Goal: Transaction & Acquisition: Purchase product/service

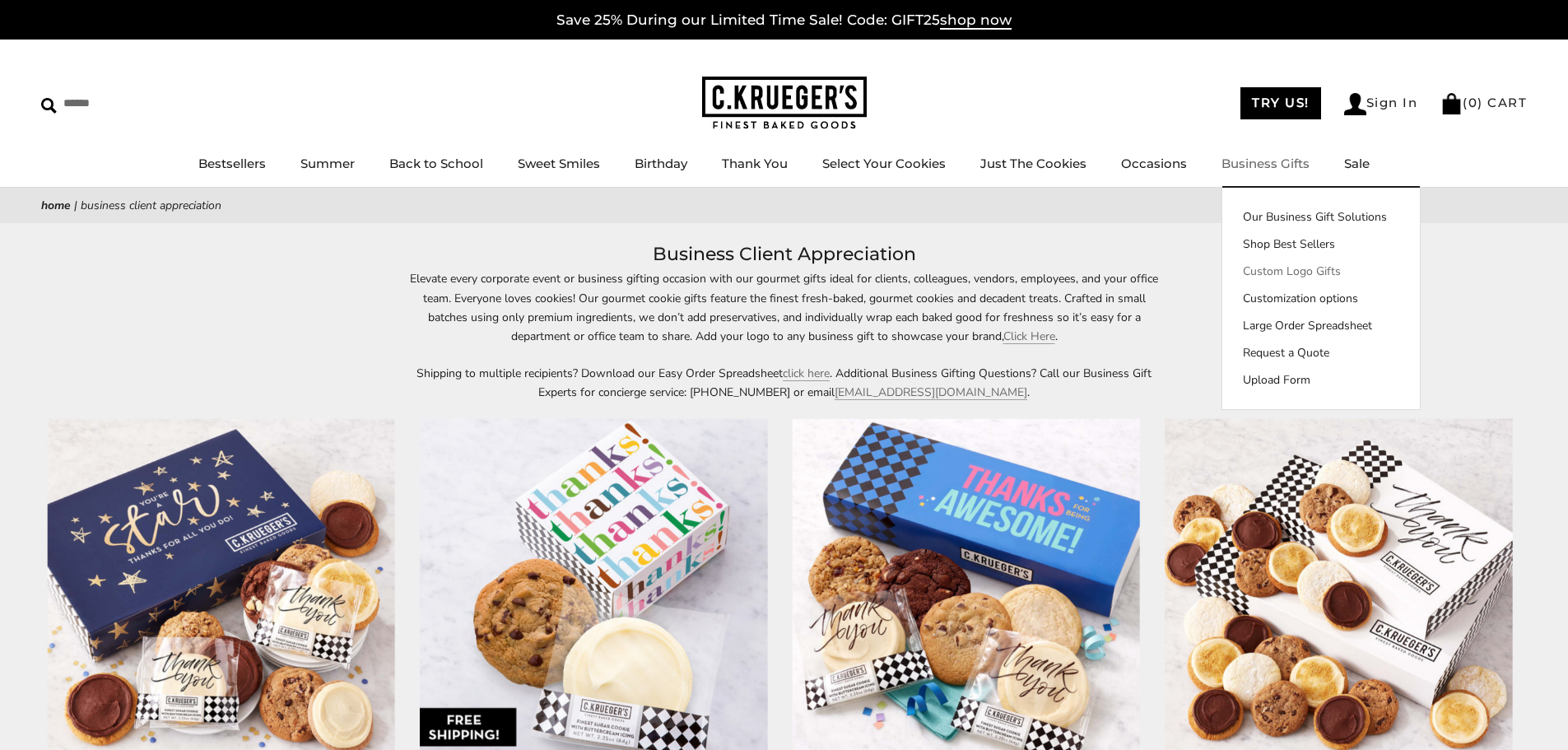
click at [1292, 270] on link "Custom Logo Gifts" at bounding box center [1321, 271] width 198 height 17
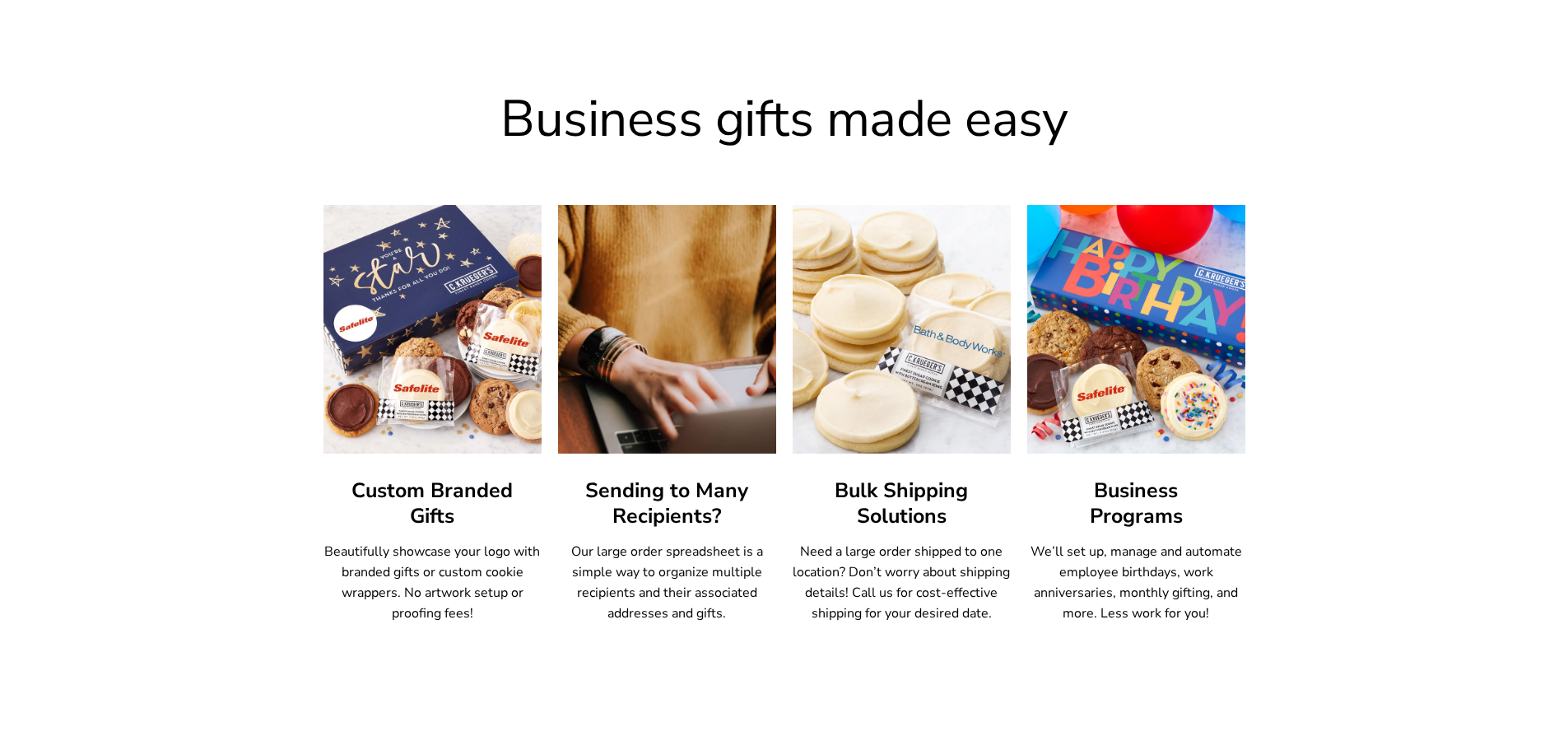
click at [653, 342] on img at bounding box center [666, 328] width 241 height 273
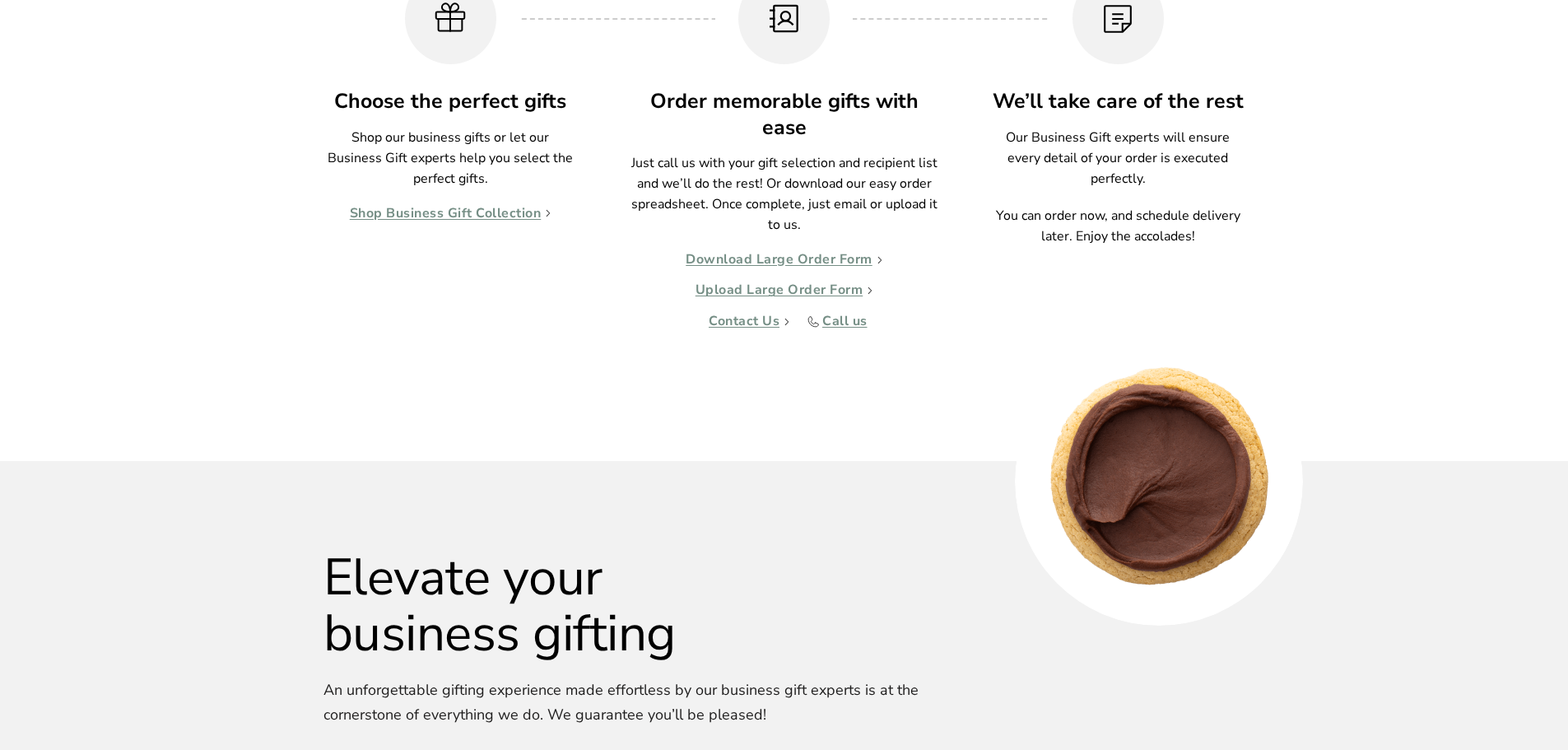
scroll to position [1698, 0]
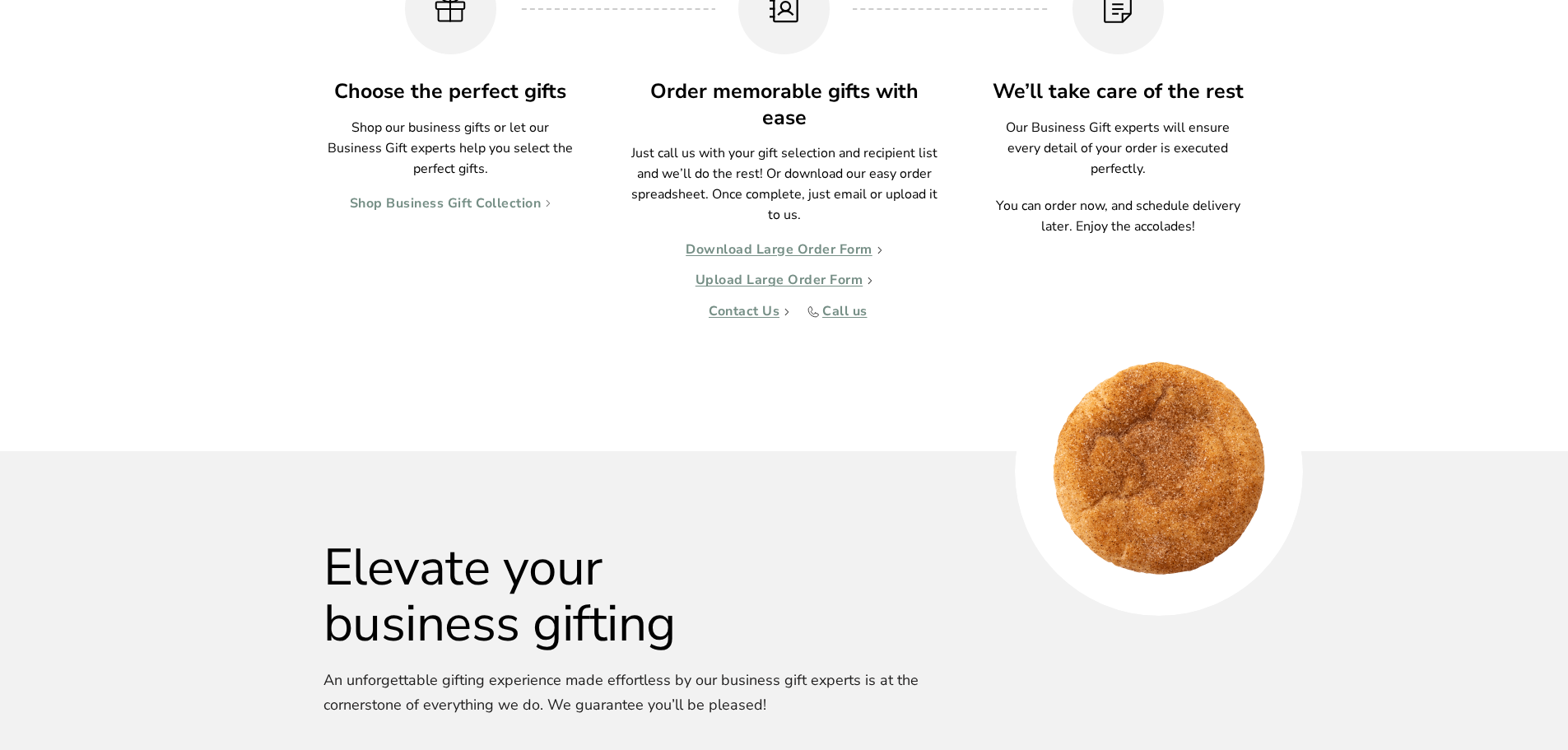
click at [513, 201] on link "Shop Business Gift Collection" at bounding box center [451, 204] width 202 height 16
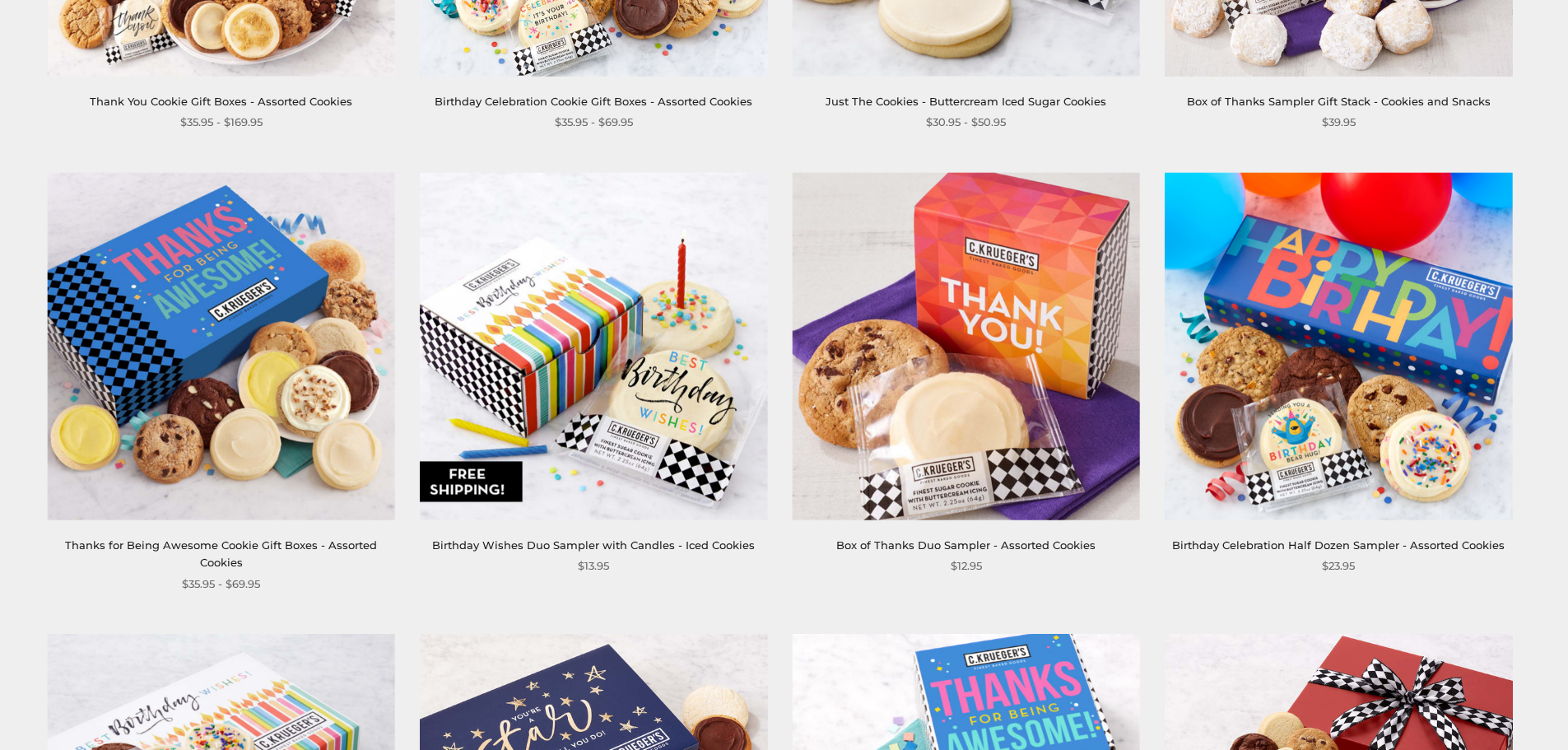
scroll to position [1153, 0]
click at [1069, 428] on img at bounding box center [966, 345] width 347 height 347
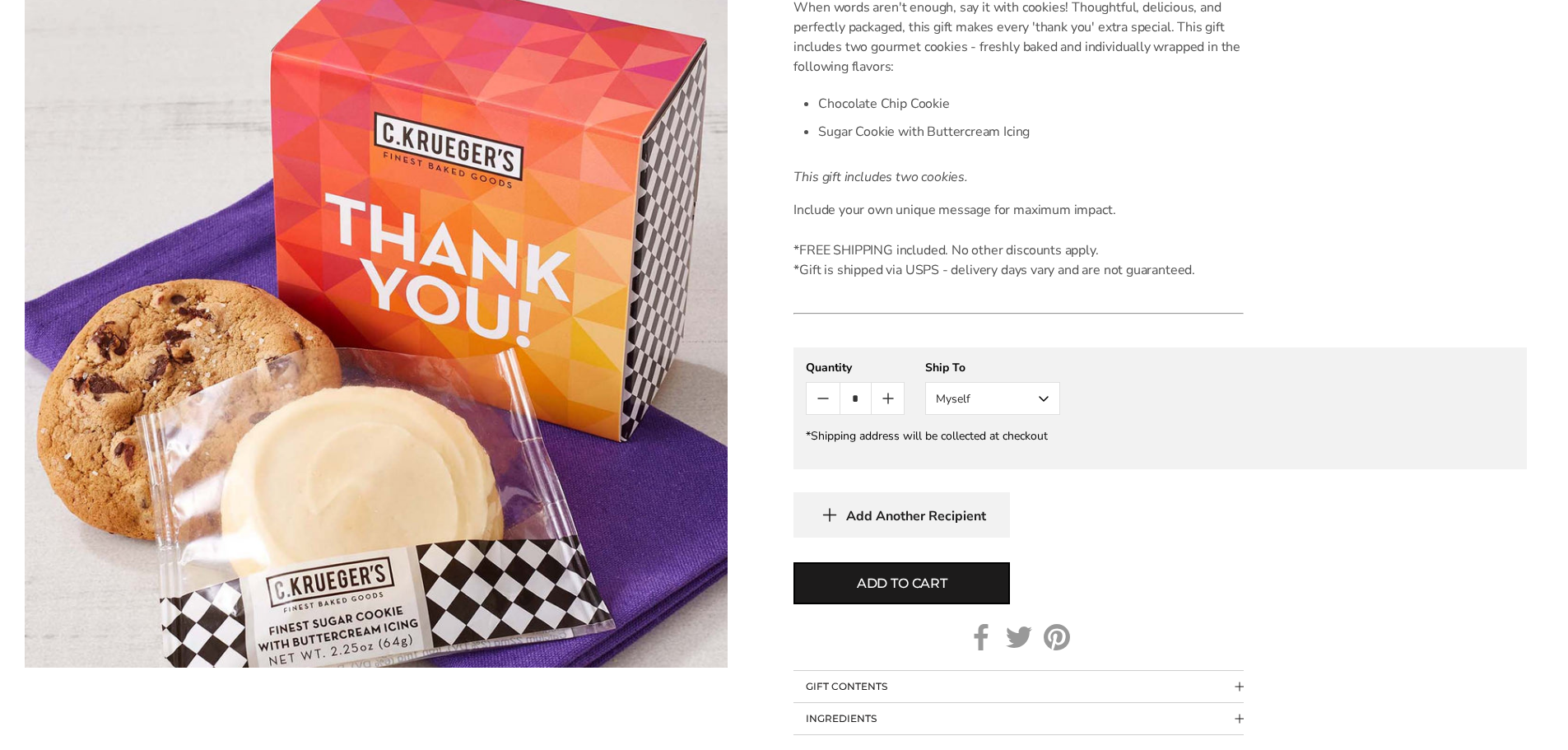
scroll to position [494, 0]
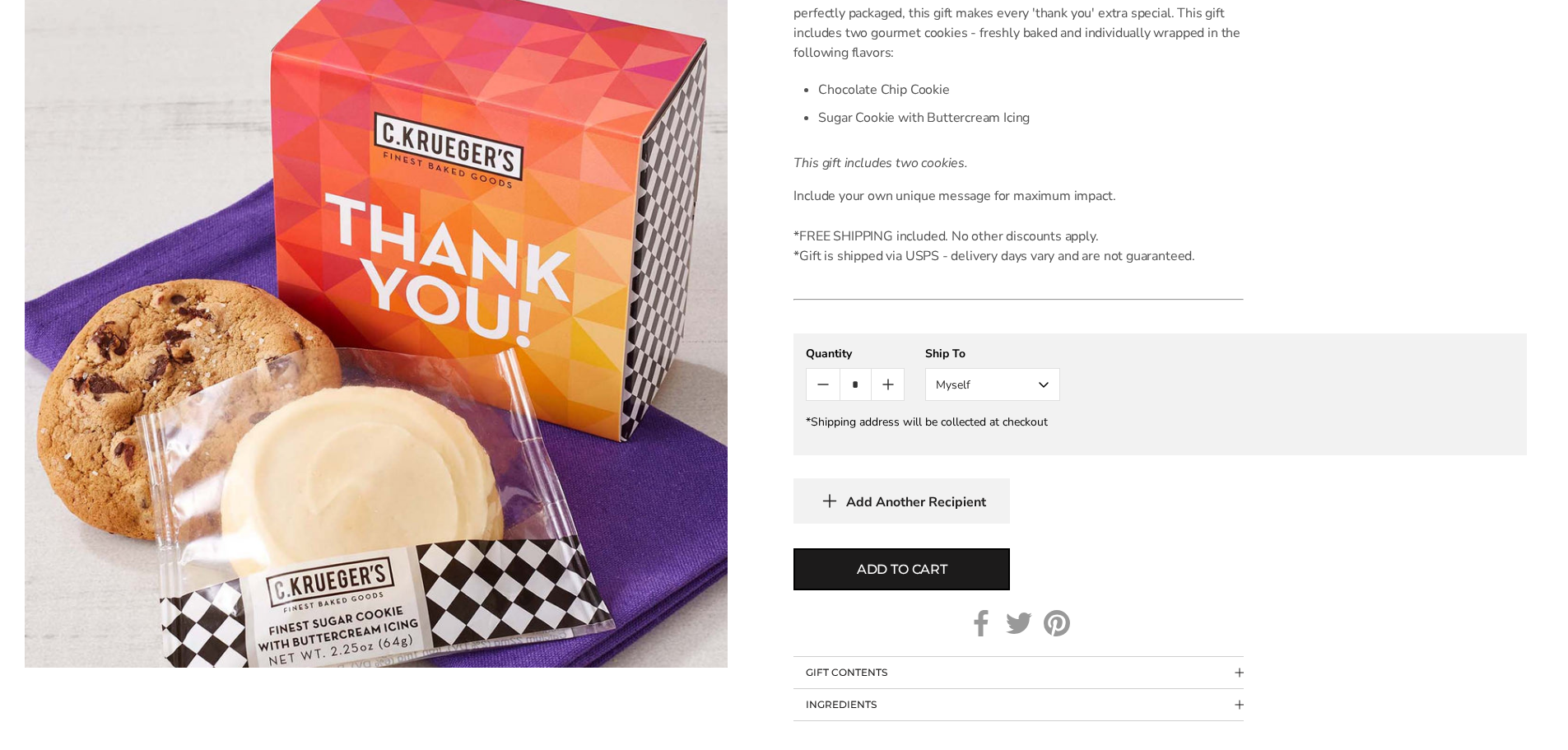
click at [1043, 381] on button "Myself" at bounding box center [993, 385] width 135 height 33
click at [1018, 451] on button "Other Recipient" at bounding box center [993, 444] width 133 height 30
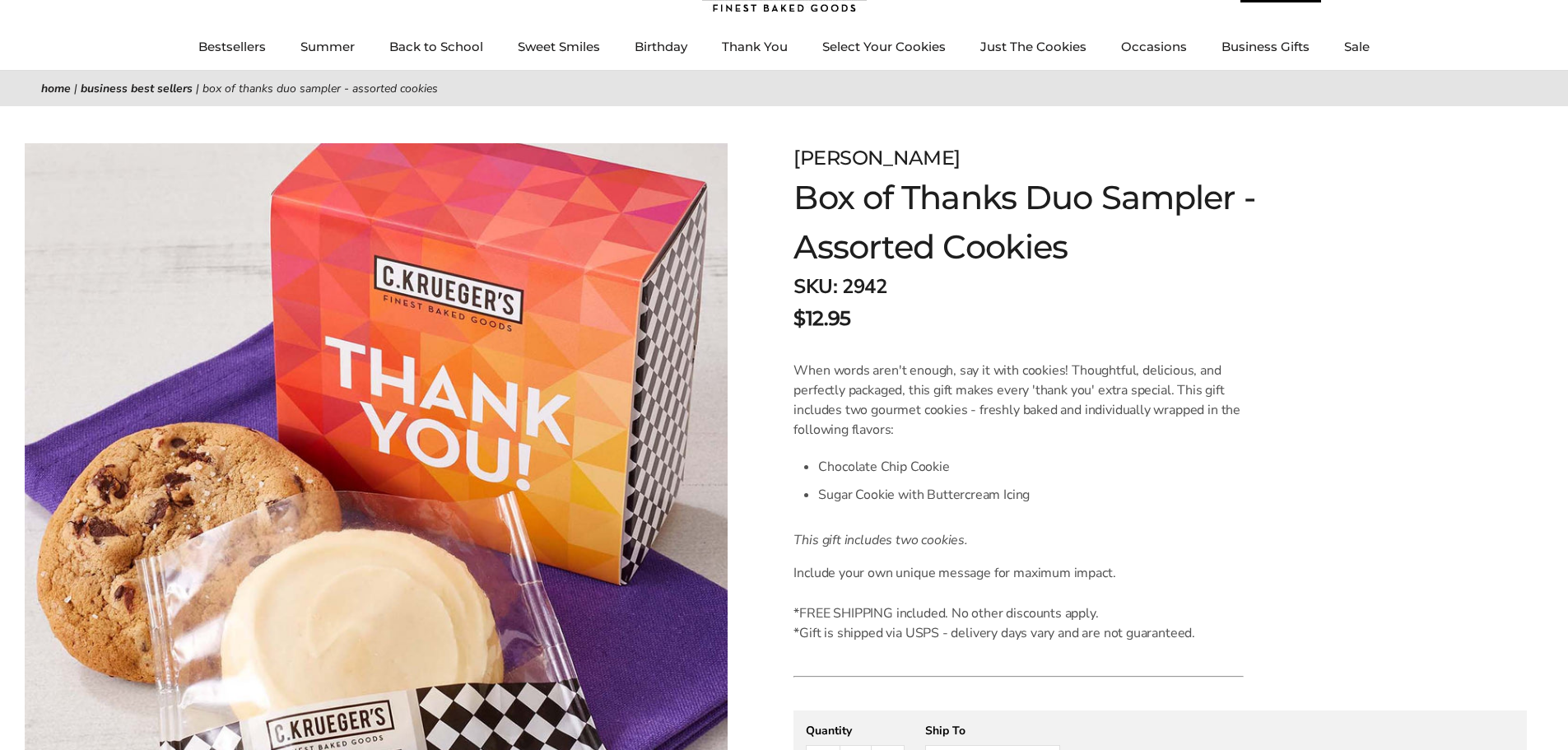
scroll to position [0, 0]
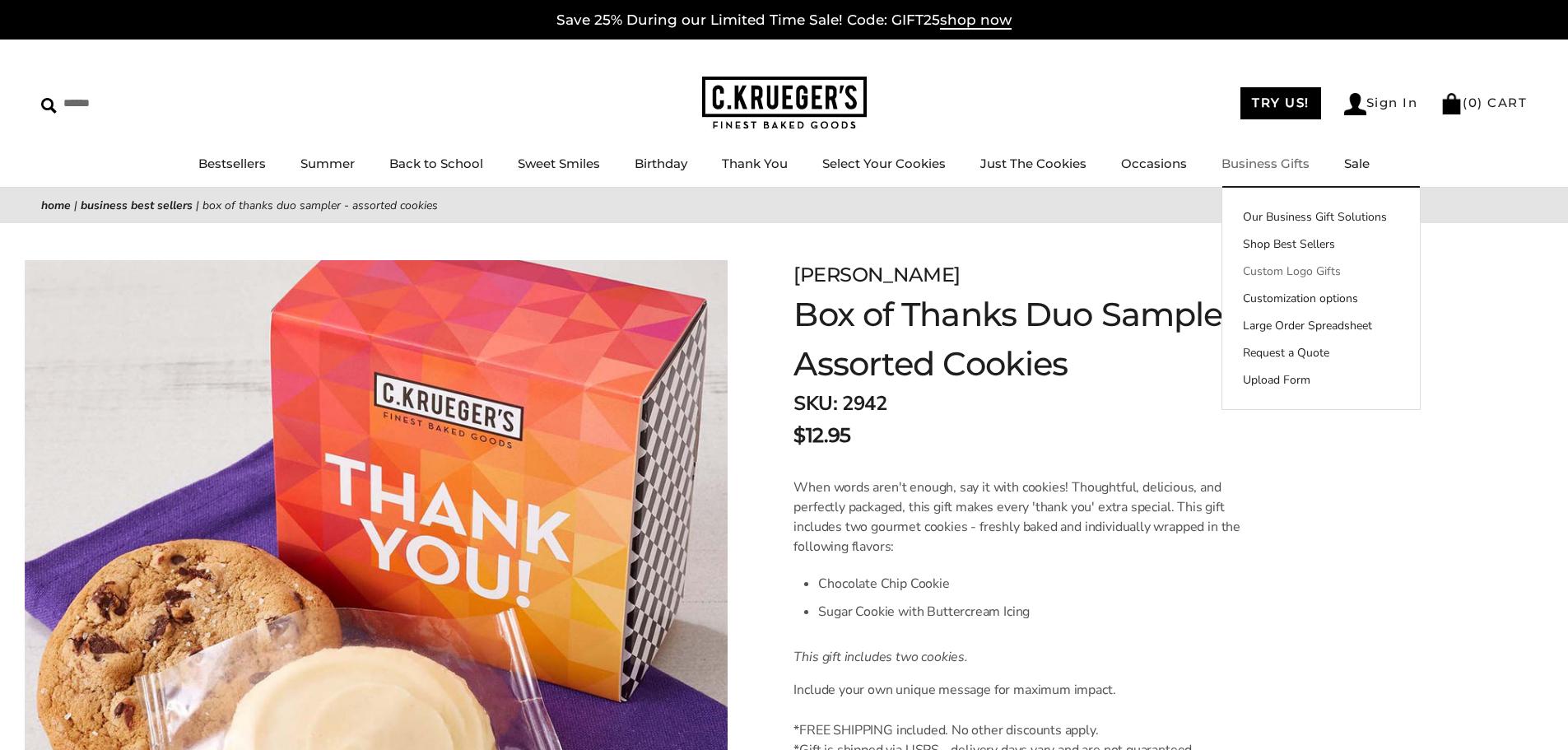
click at [1282, 263] on link "Custom Logo Gifts" at bounding box center [1321, 271] width 198 height 17
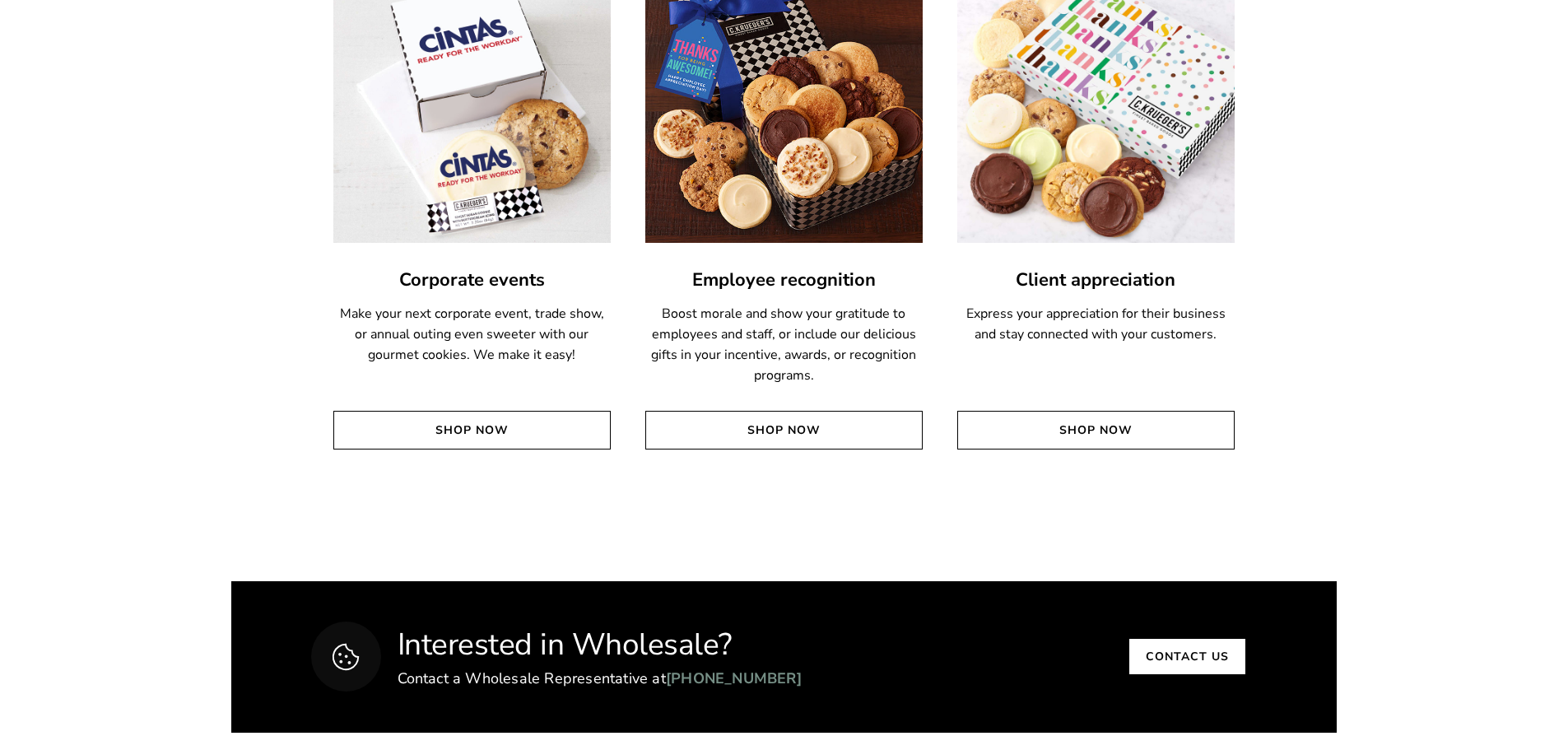
scroll to position [3262, 0]
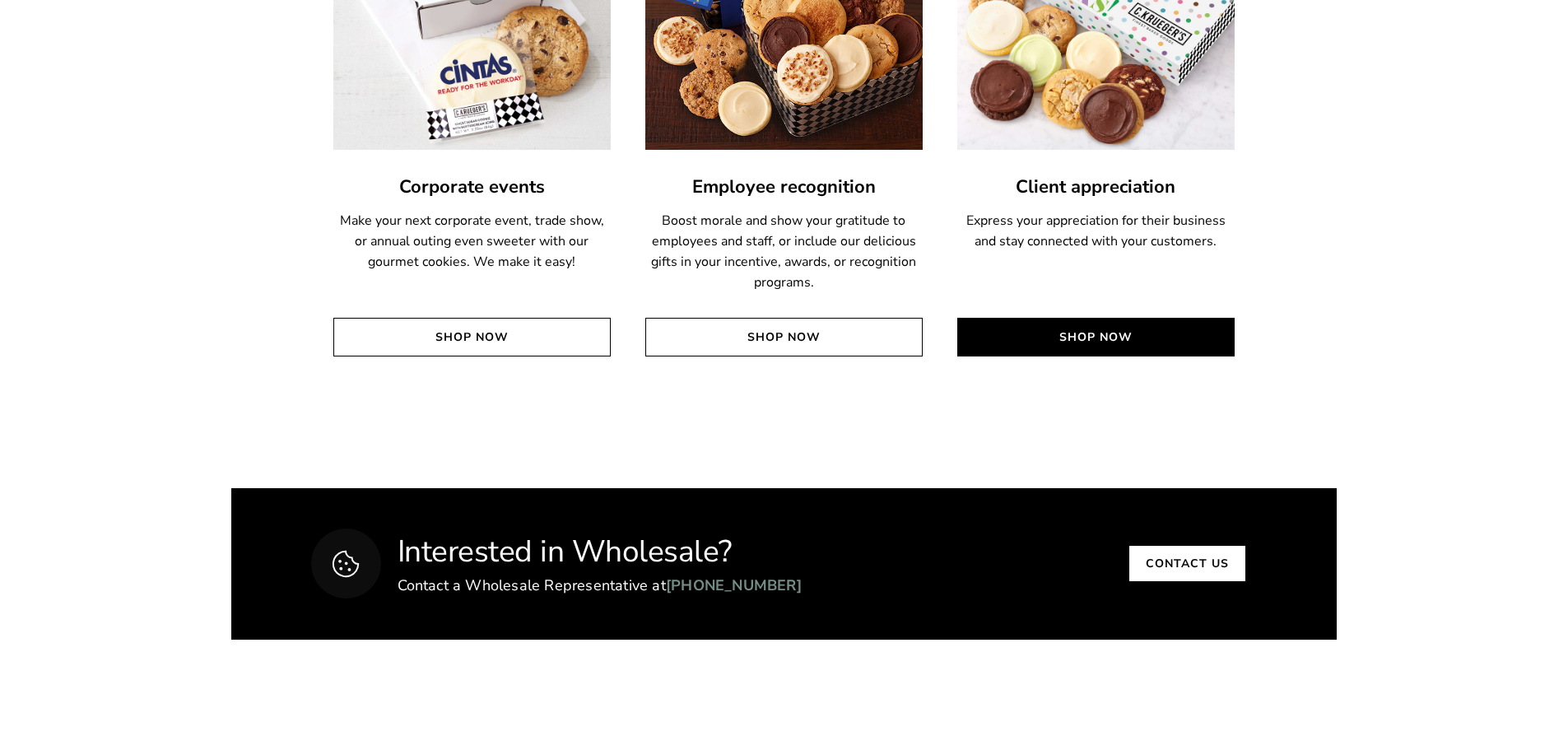
click at [1102, 340] on link "Shop Now" at bounding box center [1096, 337] width 277 height 39
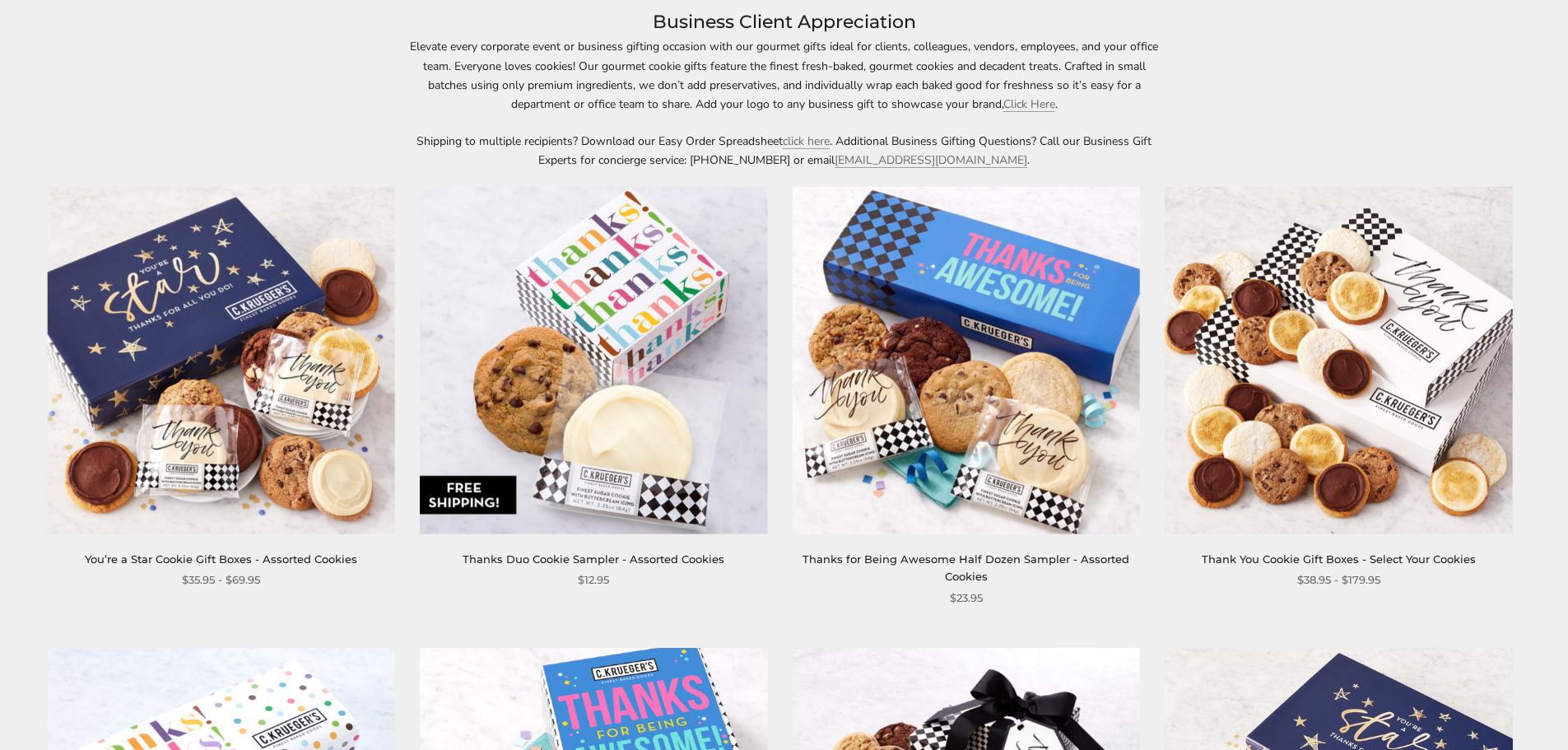
scroll to position [247, 0]
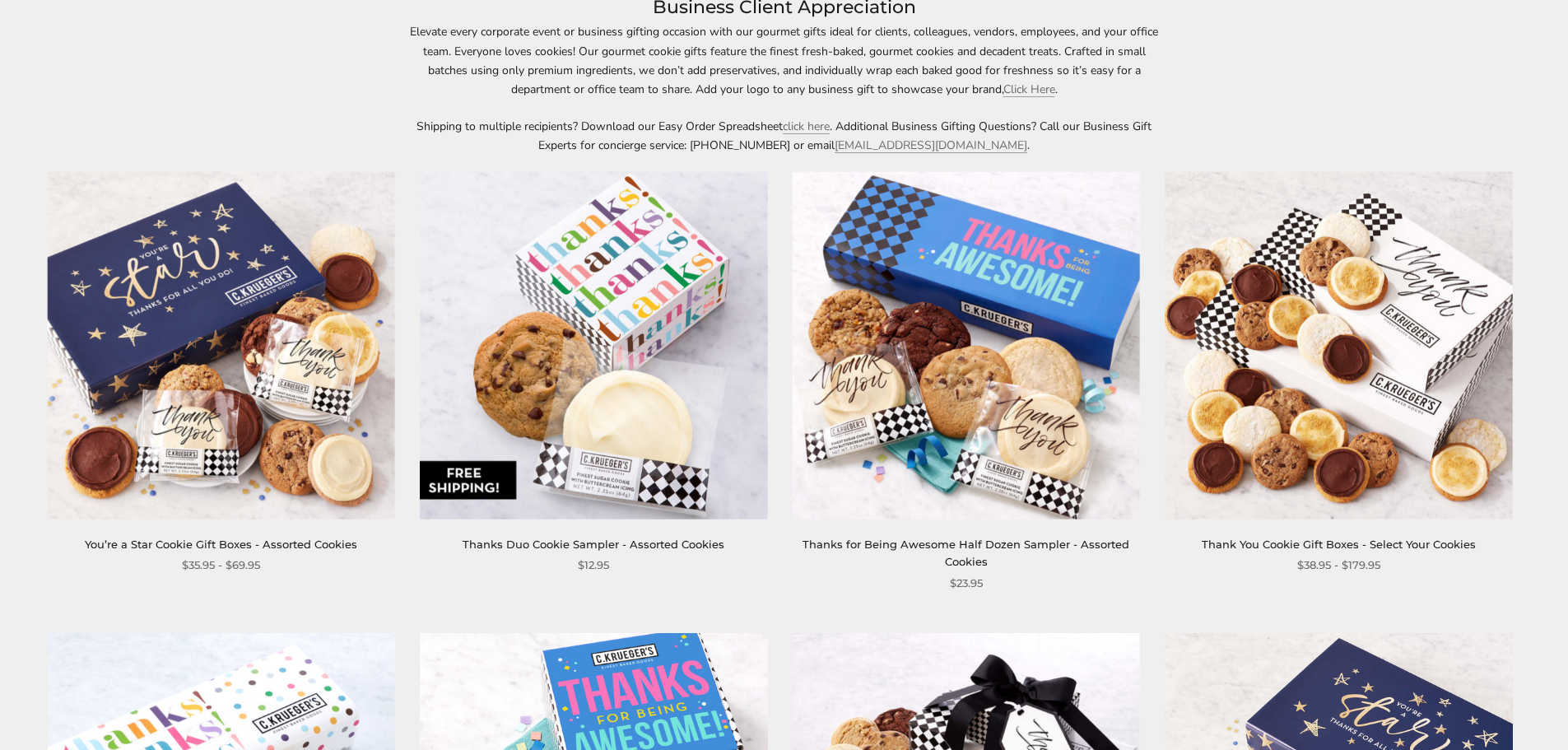
click at [649, 368] on img at bounding box center [593, 345] width 347 height 347
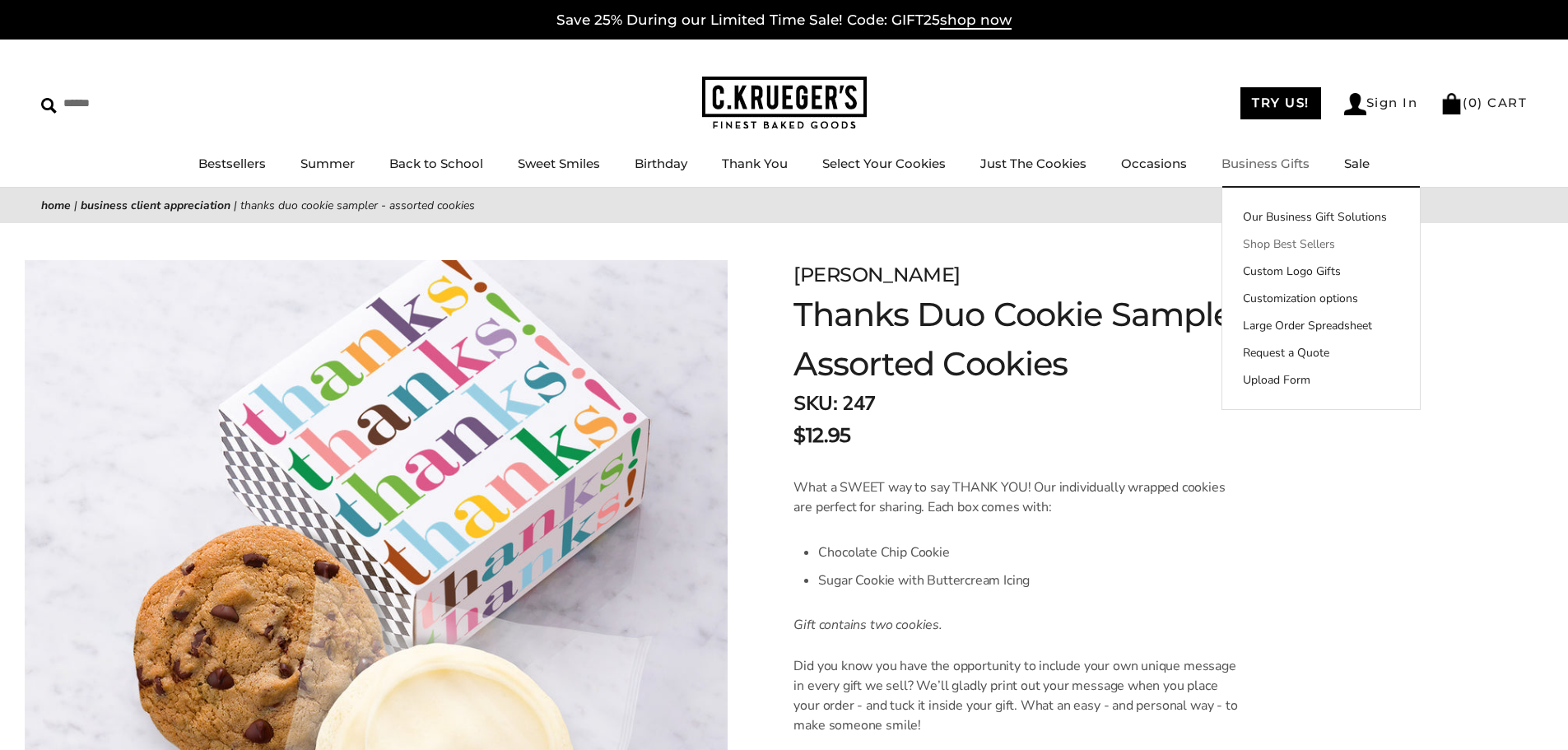
click at [1269, 241] on link "Shop Best Sellers" at bounding box center [1321, 244] width 198 height 17
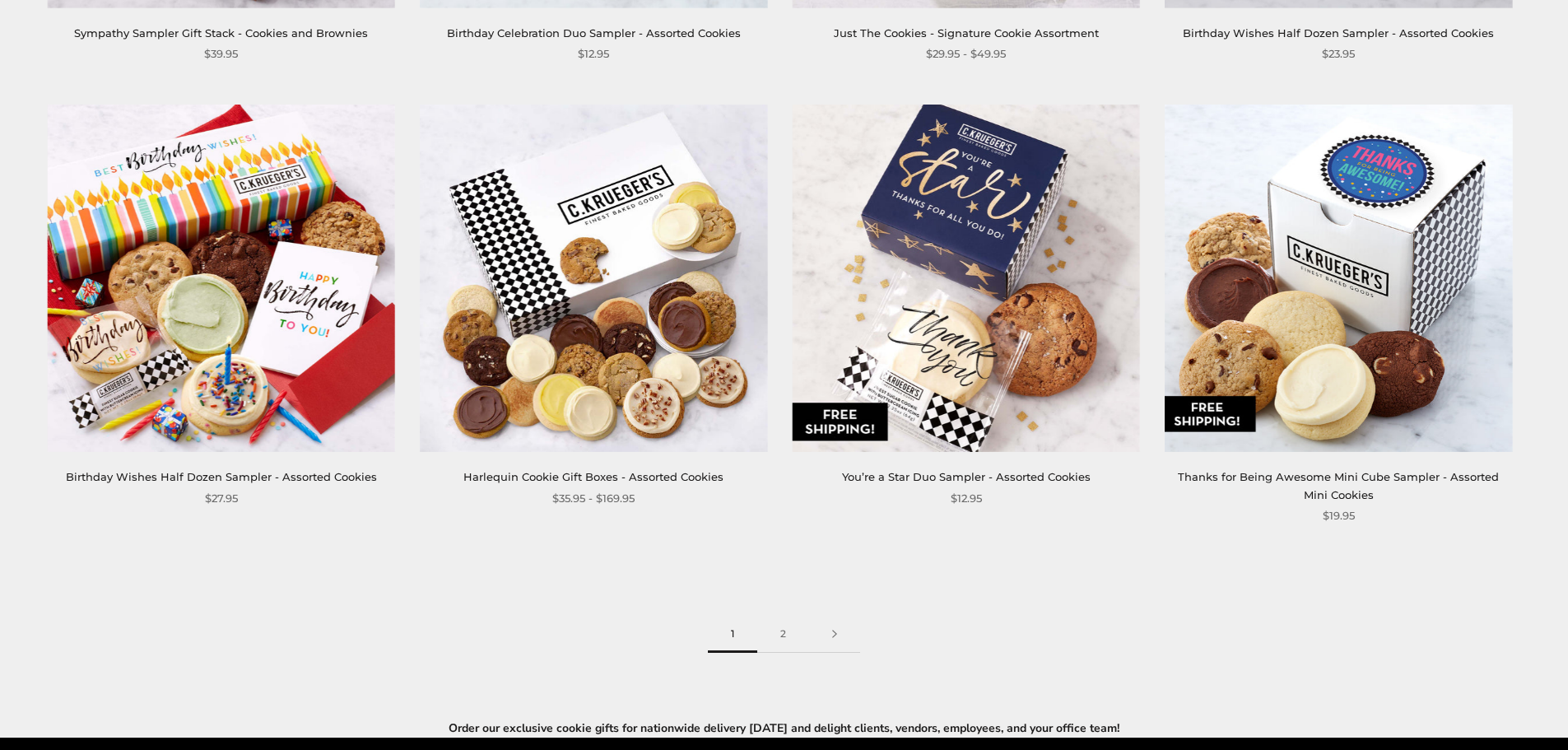
scroll to position [2634, 0]
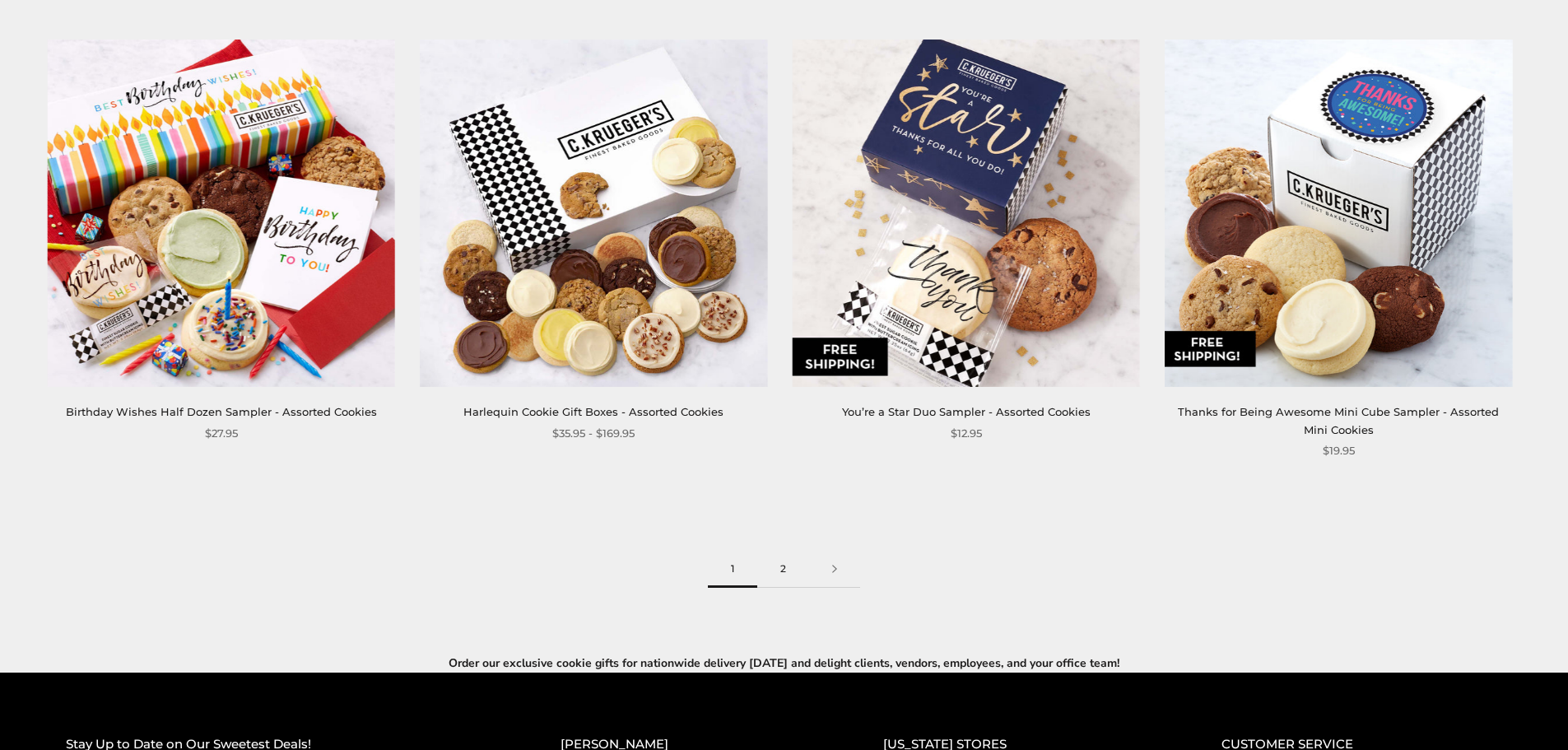
click at [780, 569] on link "2" at bounding box center [784, 569] width 51 height 37
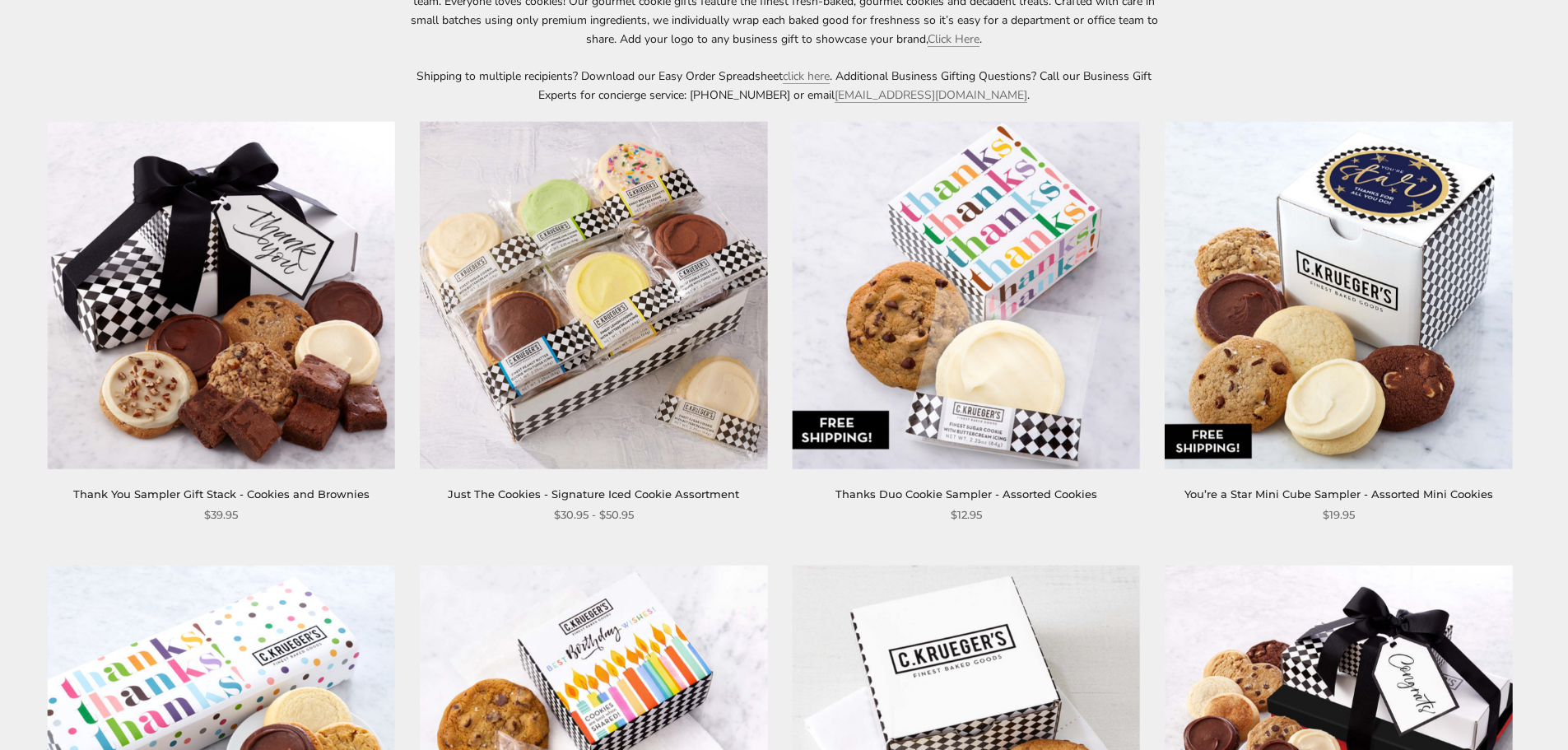
scroll to position [247, 0]
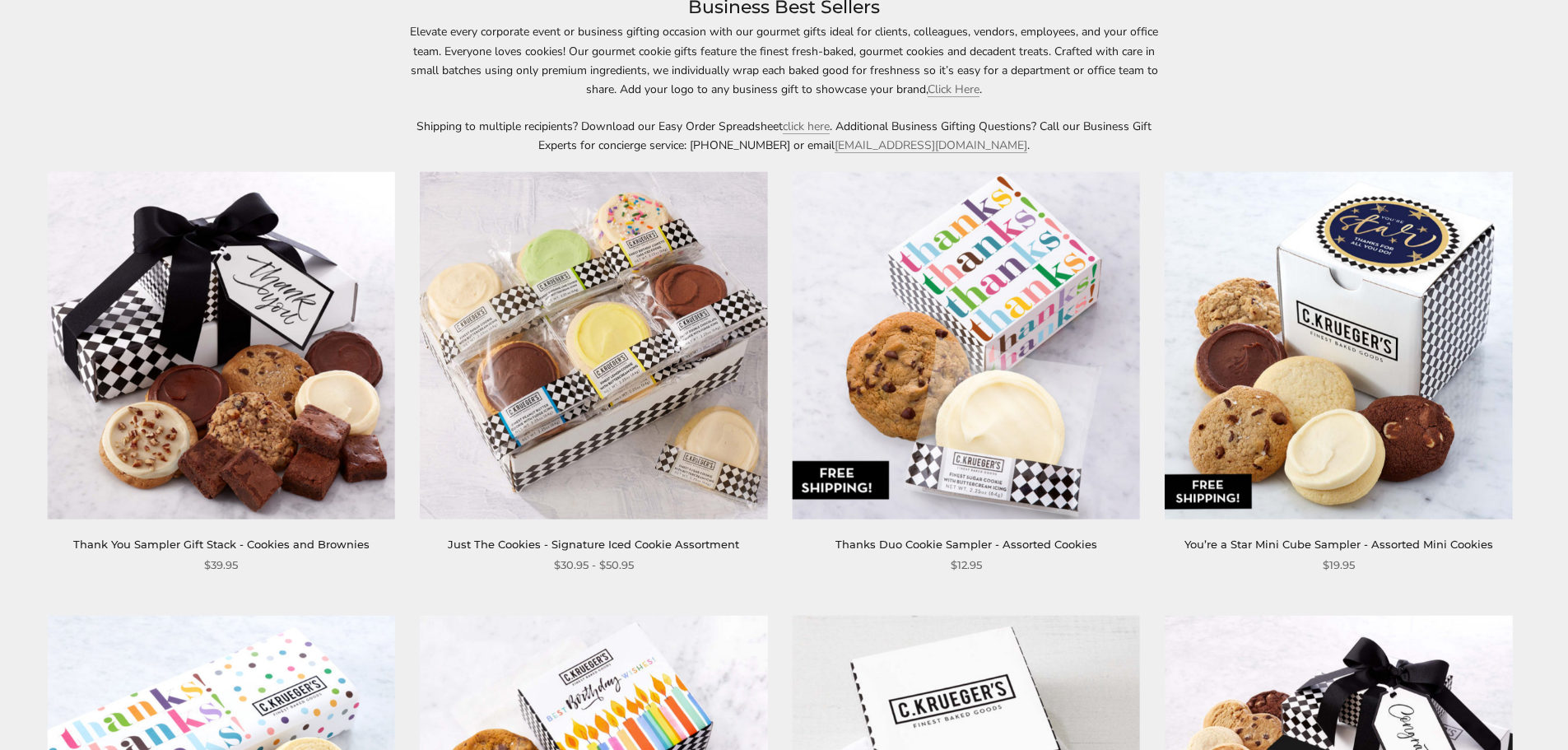
click at [925, 461] on img at bounding box center [966, 345] width 347 height 347
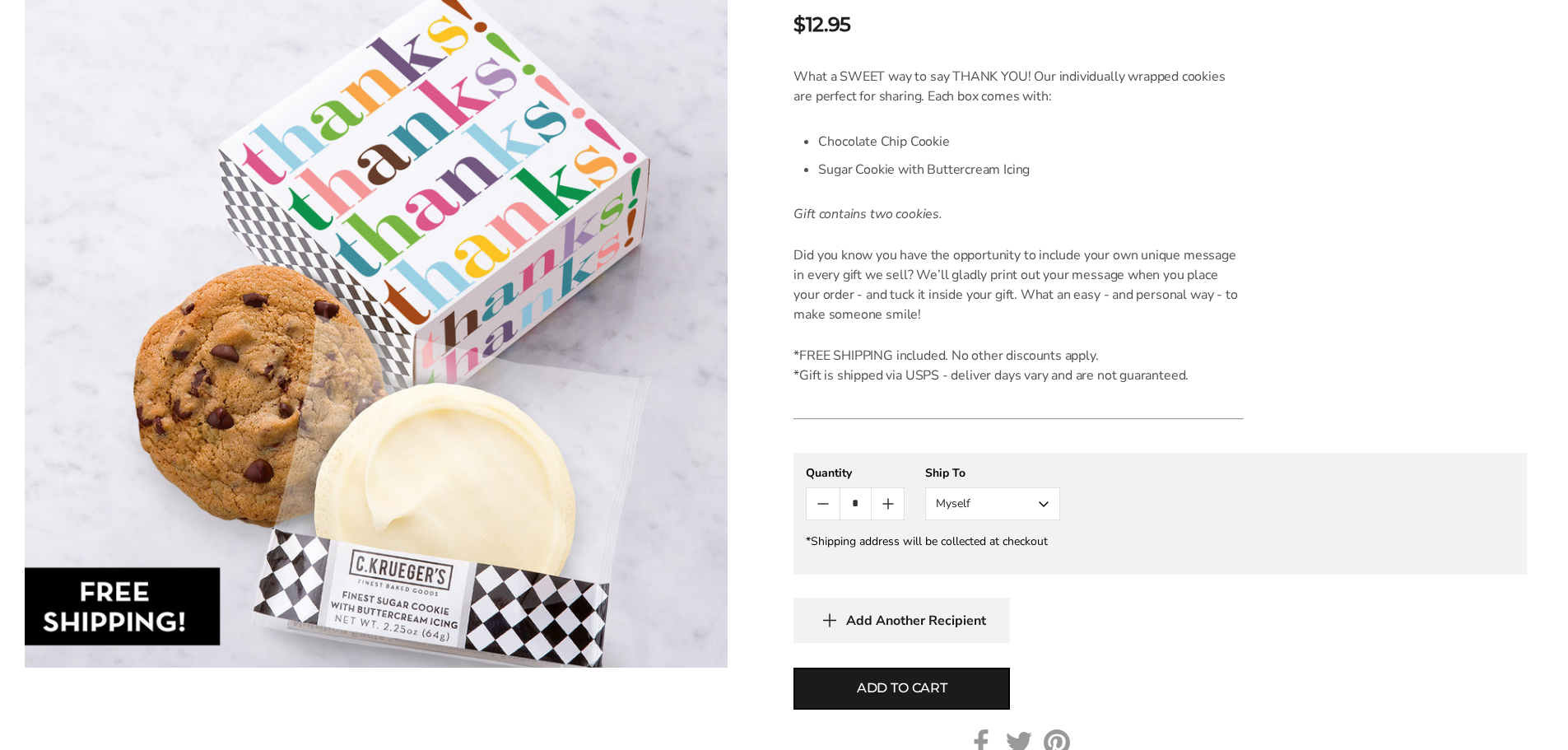
scroll to position [411, 0]
click at [963, 502] on button "Myself" at bounding box center [993, 503] width 135 height 33
click at [970, 560] on button "Other Recipient" at bounding box center [993, 563] width 133 height 30
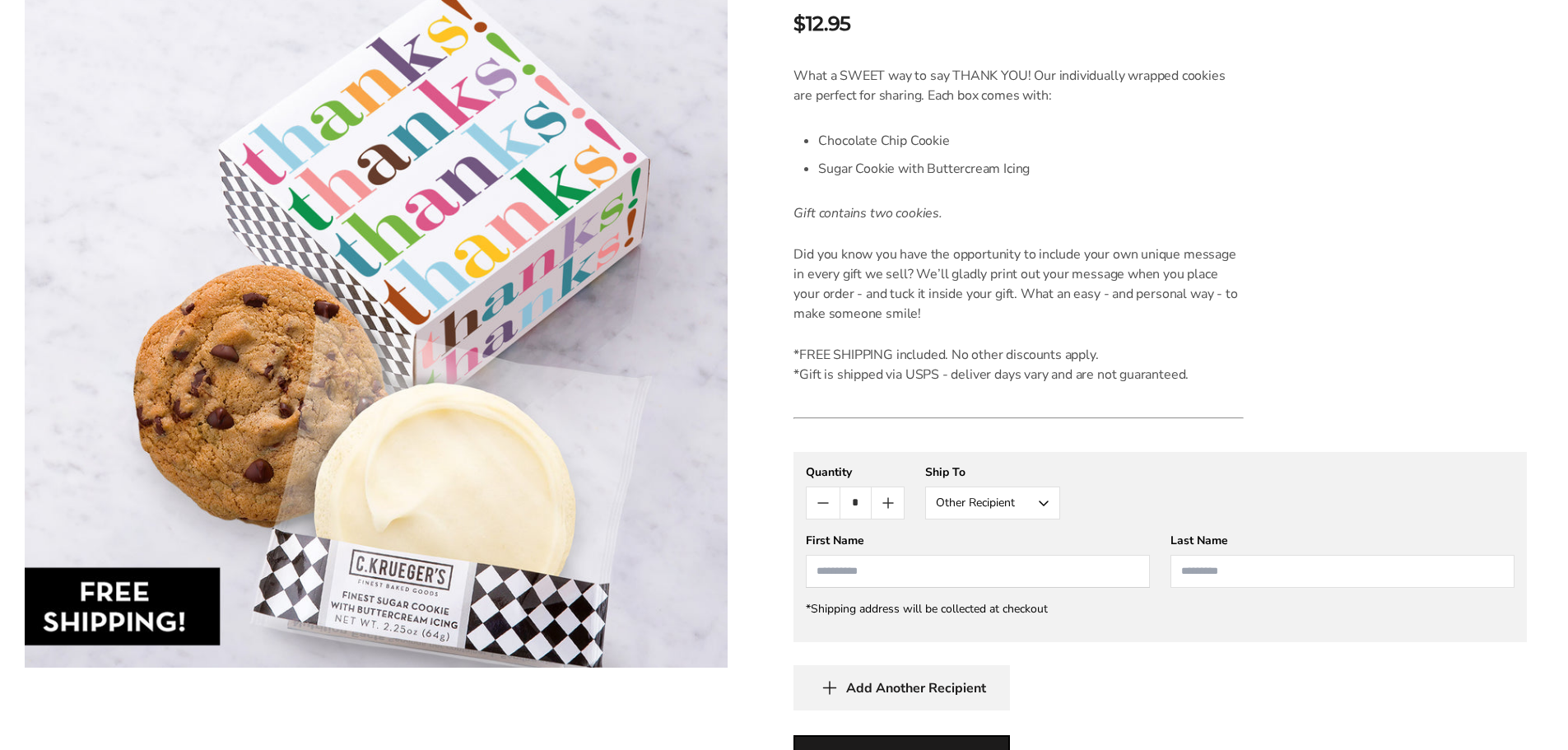
click at [953, 569] on input "First Name" at bounding box center [978, 571] width 344 height 33
type input "****"
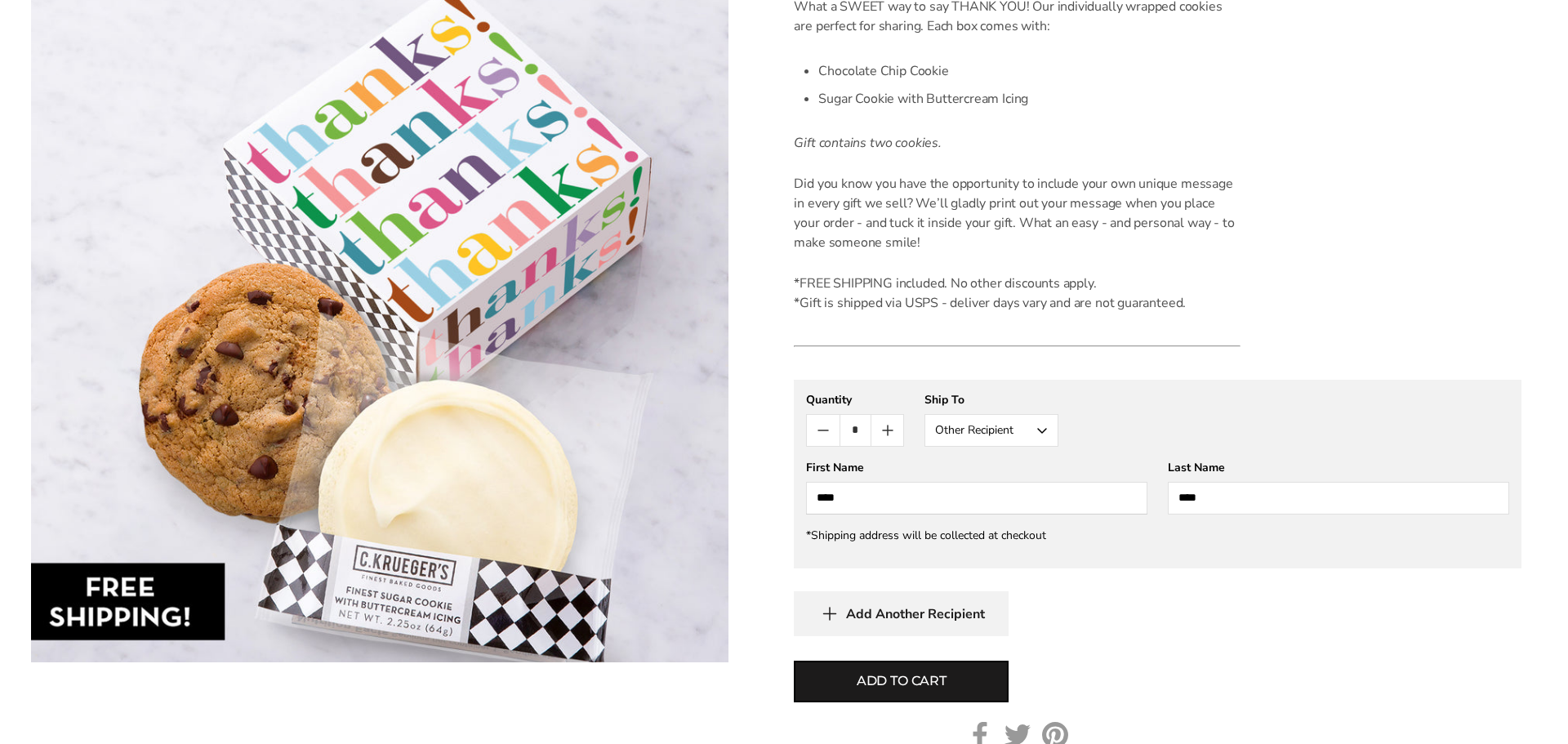
scroll to position [571, 0]
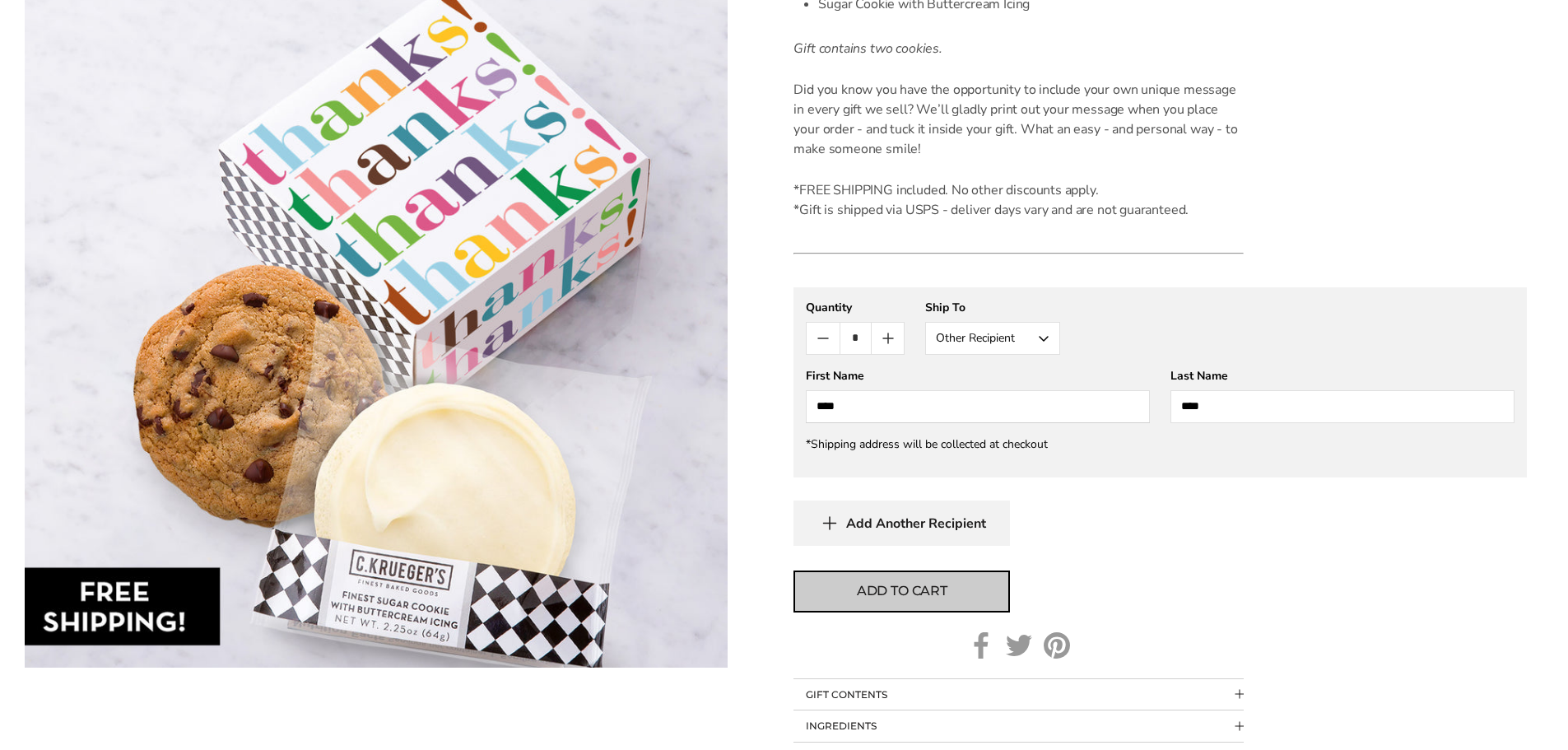
type input "****"
click at [924, 583] on span "Add to cart" at bounding box center [902, 591] width 90 height 20
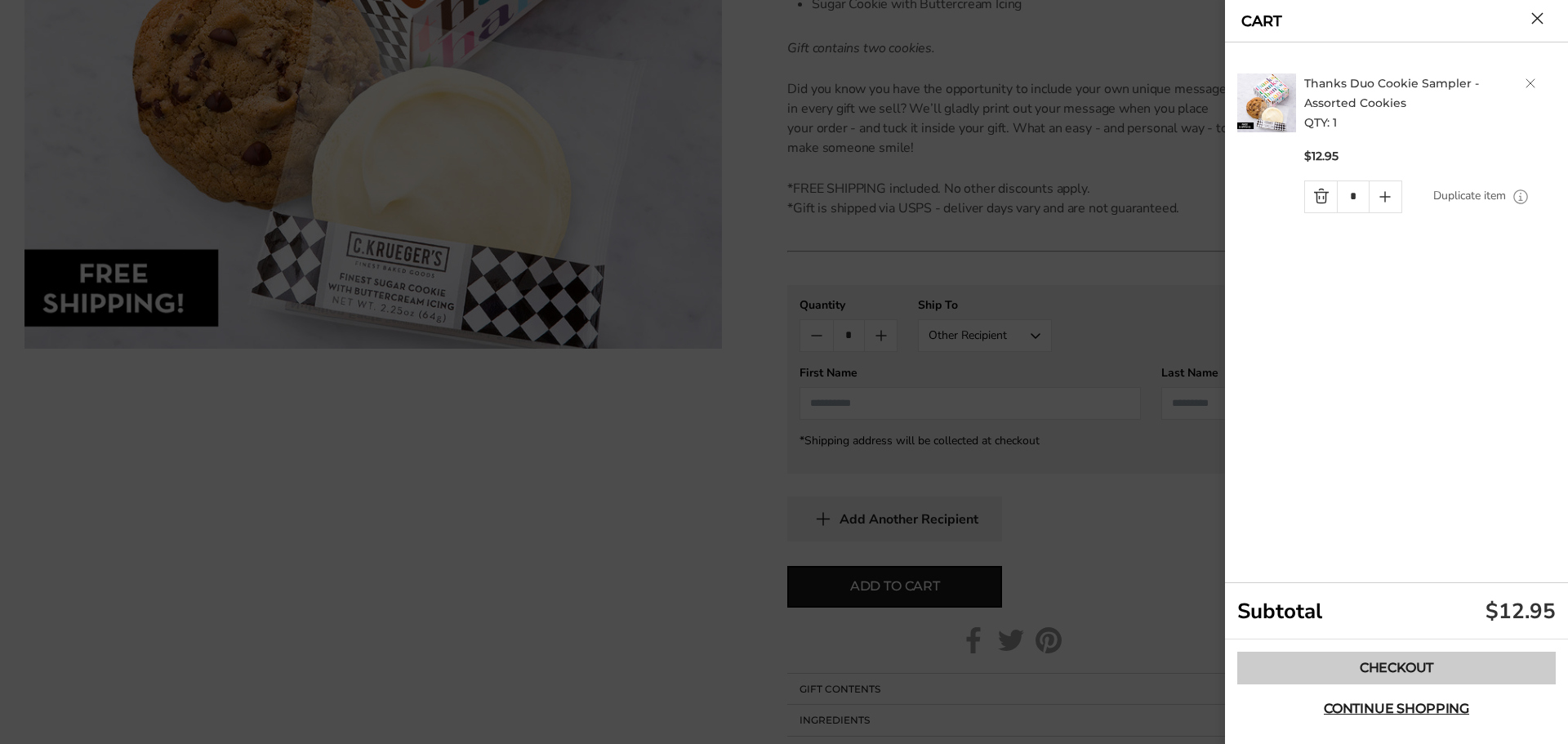
click at [1459, 671] on link "Checkout" at bounding box center [1396, 668] width 318 height 33
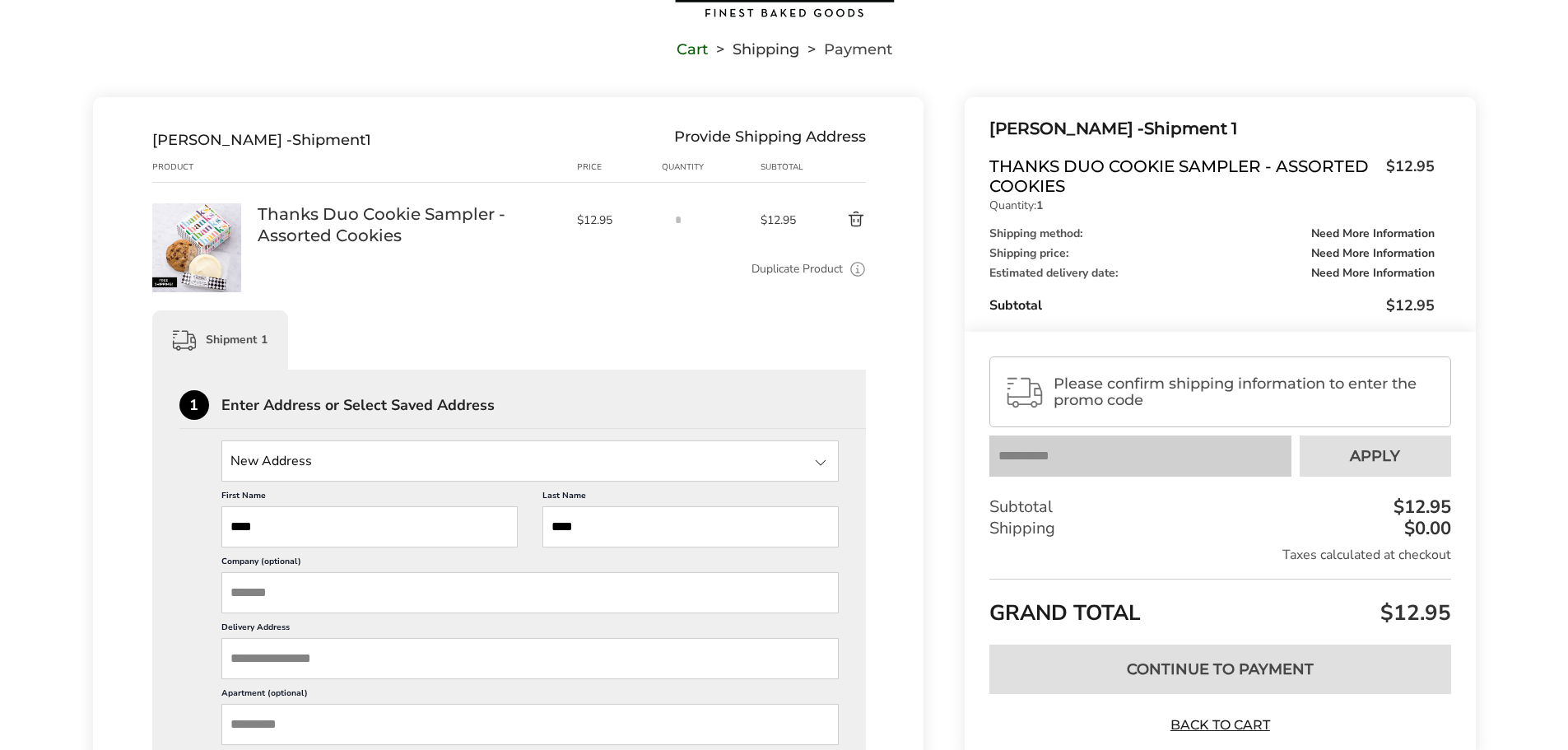
scroll to position [82, 0]
